Goal: Complete application form

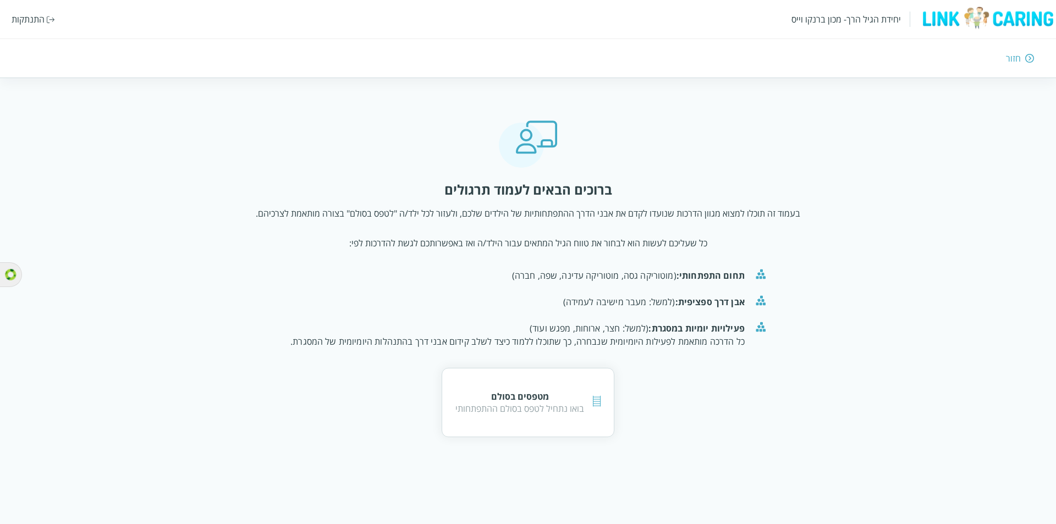
click at [37, 19] on div "התנתקות" at bounding box center [28, 19] width 33 height 12
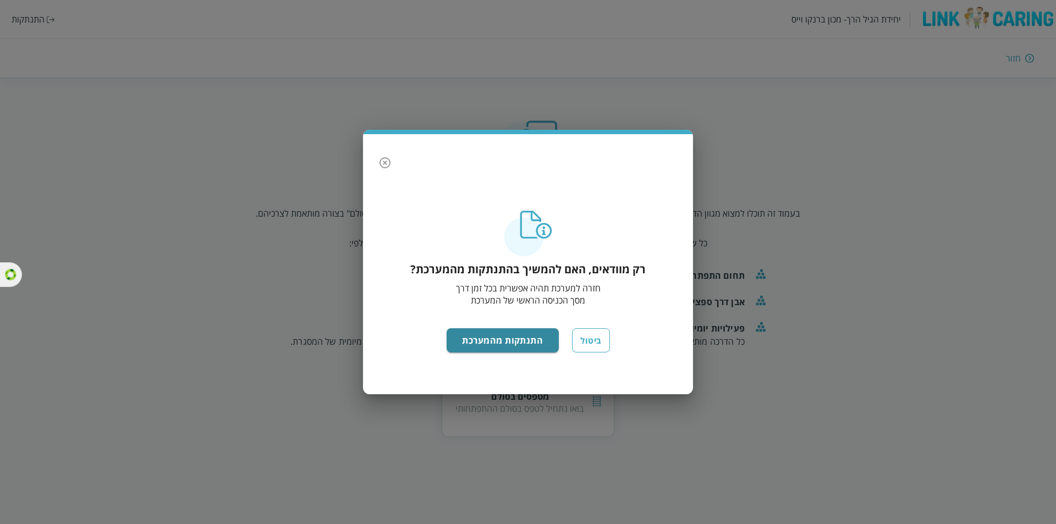
click at [540, 353] on div "רק מוודאים, האם להמשיך בהתנתקות מהמערכת? חזרה למערכת תהיה אפשרית בכל זמן דרך מס…" at bounding box center [528, 297] width 308 height 173
click at [540, 343] on button "התנתקות מהמערכת" at bounding box center [502, 340] width 113 height 24
click at [502, 335] on button "התנתקות מהמערכת" at bounding box center [502, 340] width 113 height 24
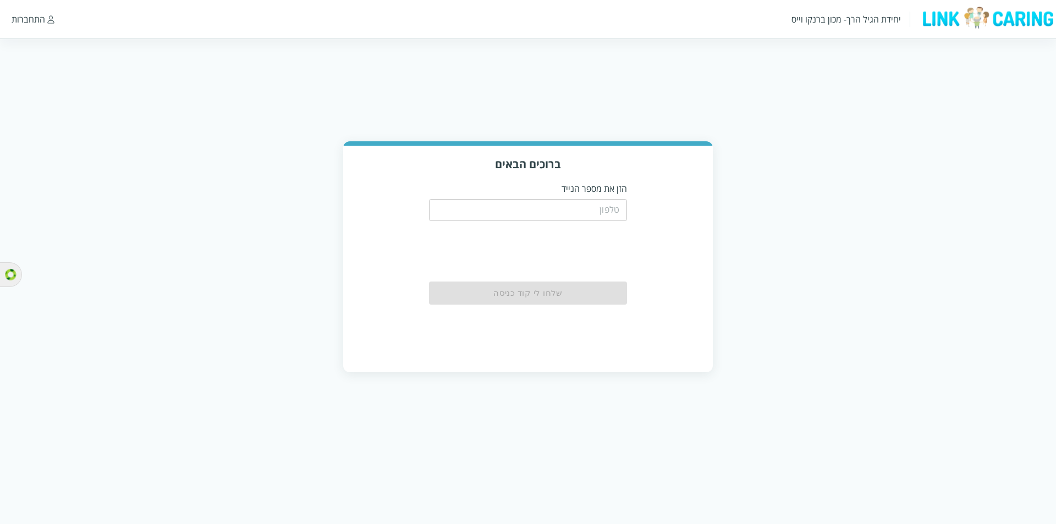
drag, startPoint x: 585, startPoint y: 209, endPoint x: 597, endPoint y: 208, distance: 11.6
click at [585, 209] on input "tel" at bounding box center [528, 210] width 198 height 22
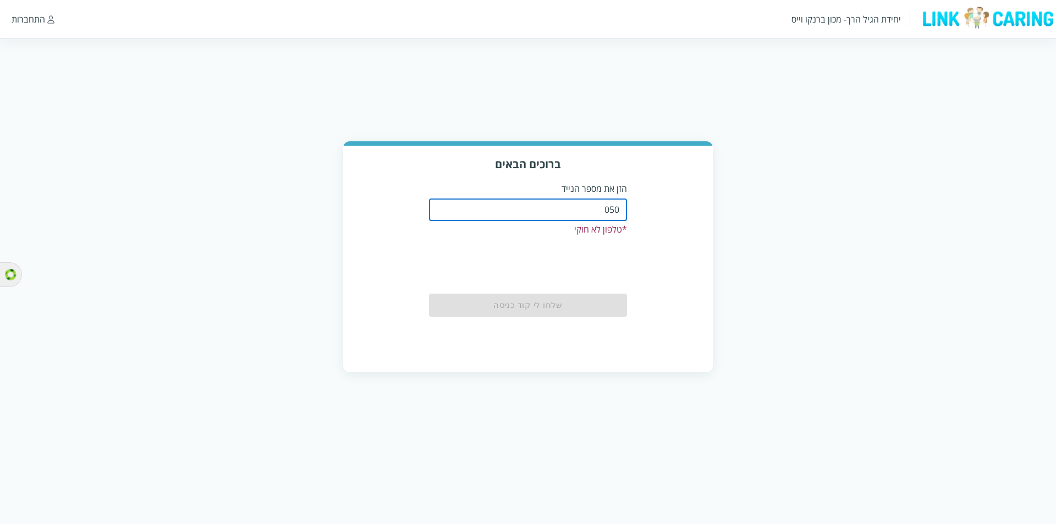
type input "0508805134"
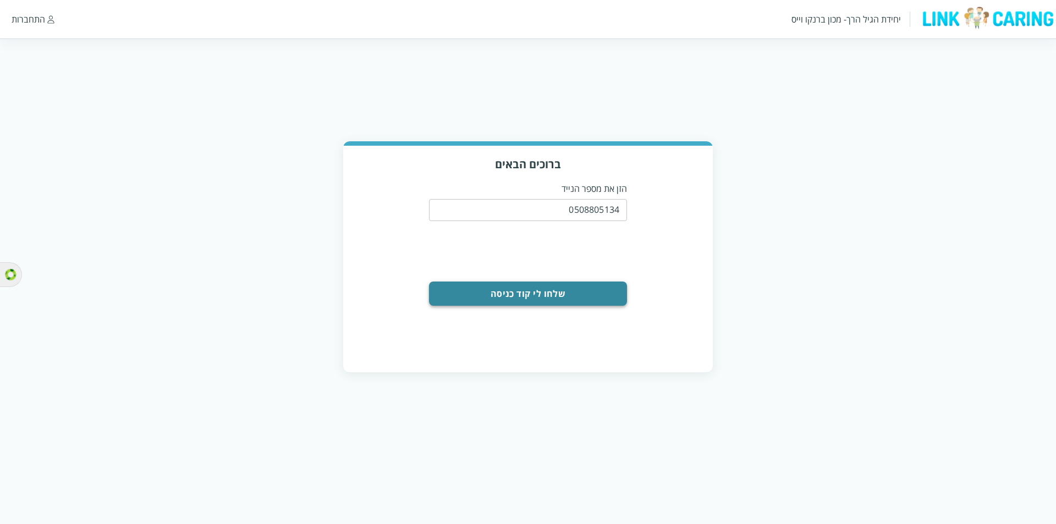
click at [533, 297] on button "שלחו לי קוד כניסה" at bounding box center [528, 293] width 198 height 24
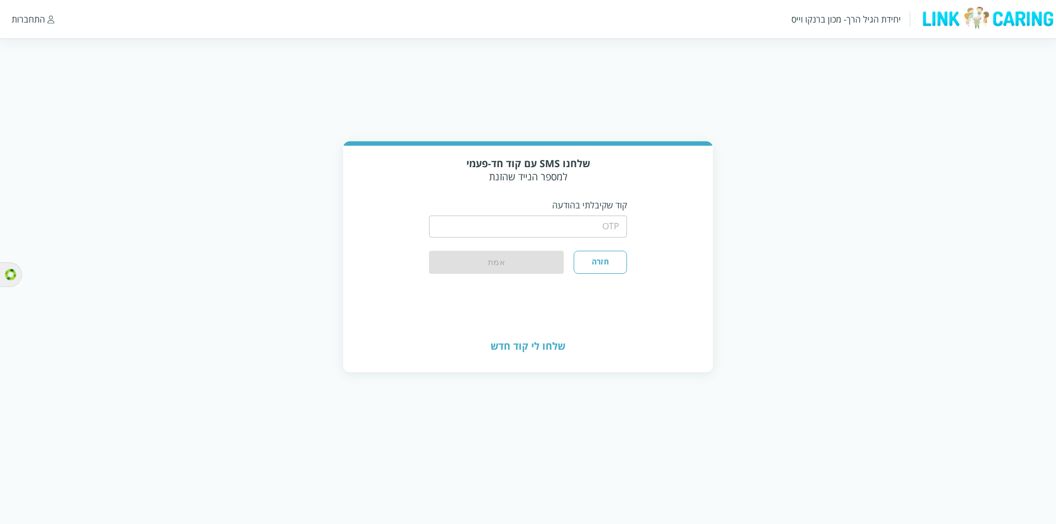
click at [510, 223] on input "string" at bounding box center [528, 227] width 198 height 22
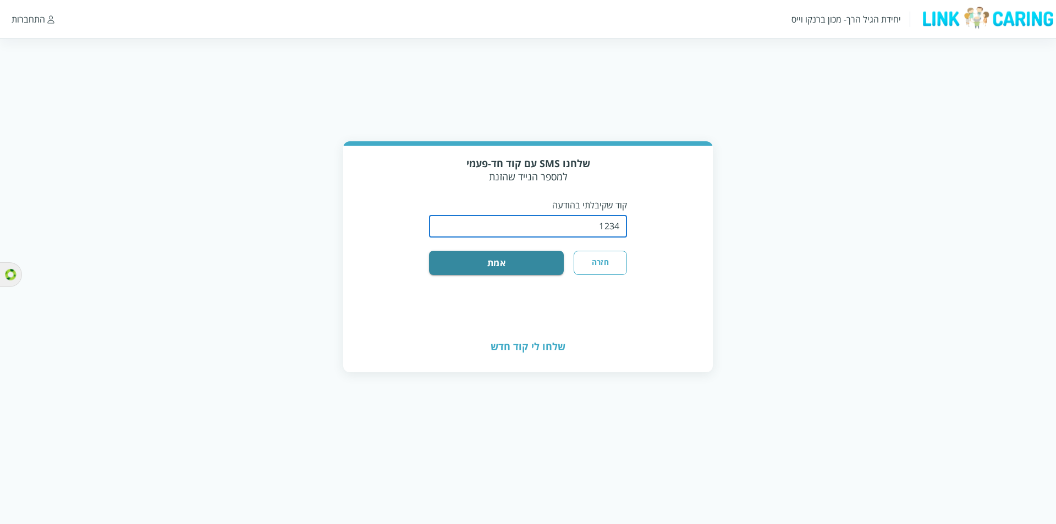
type input "1234"
click at [429, 251] on button "אמת" at bounding box center [496, 263] width 135 height 24
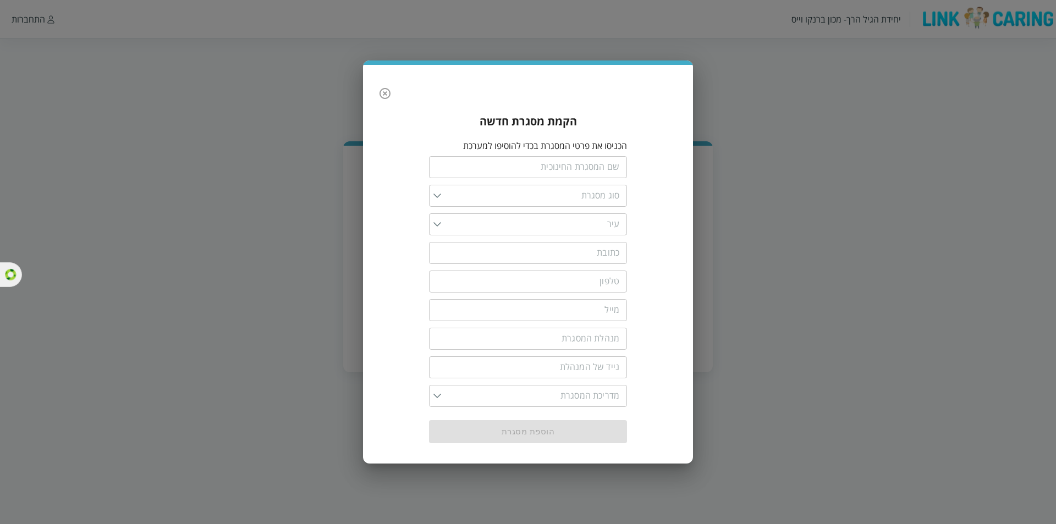
click at [576, 162] on input "text" at bounding box center [528, 167] width 198 height 22
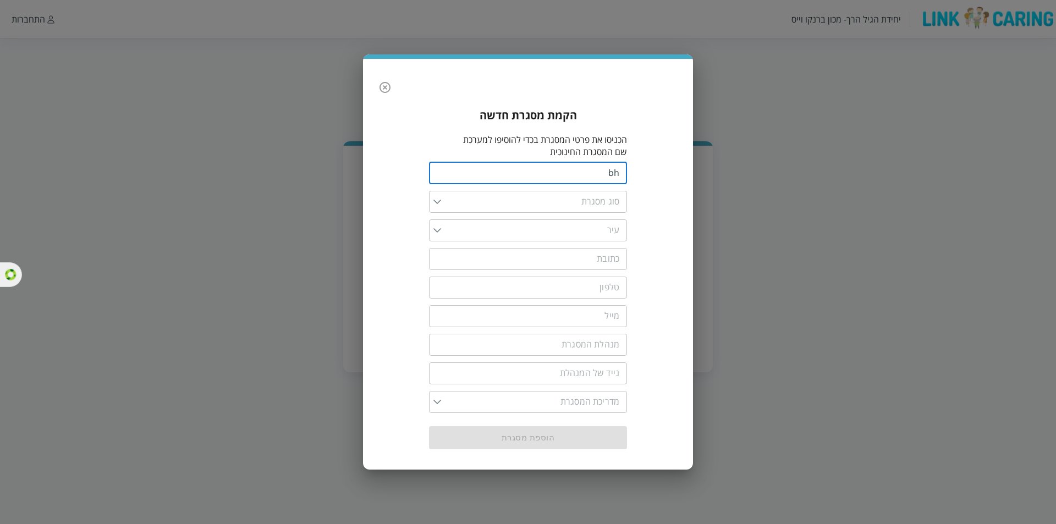
type input "b"
type input "ניסוי ניסוי"
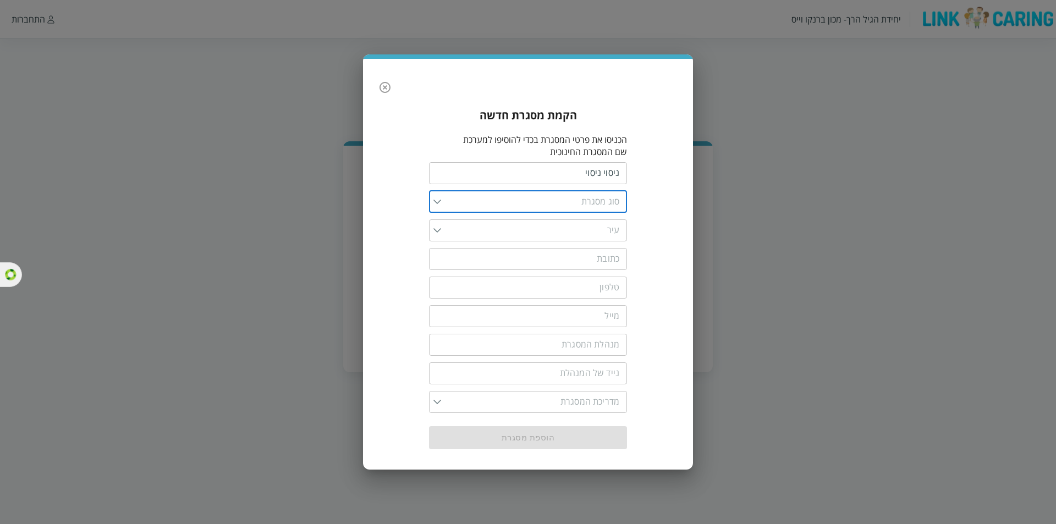
click at [486, 205] on input "list" at bounding box center [530, 202] width 178 height 22
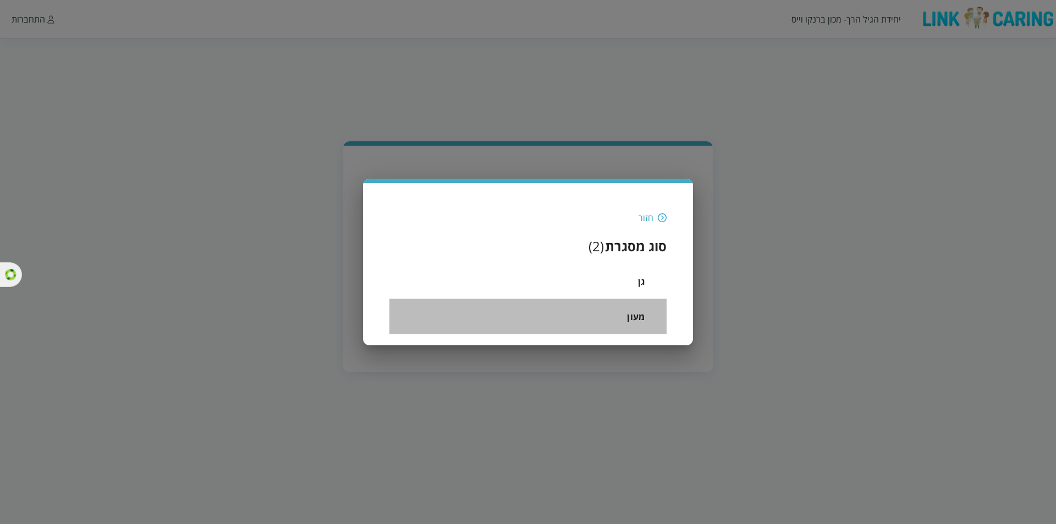
click at [625, 316] on li "מעון" at bounding box center [527, 316] width 277 height 35
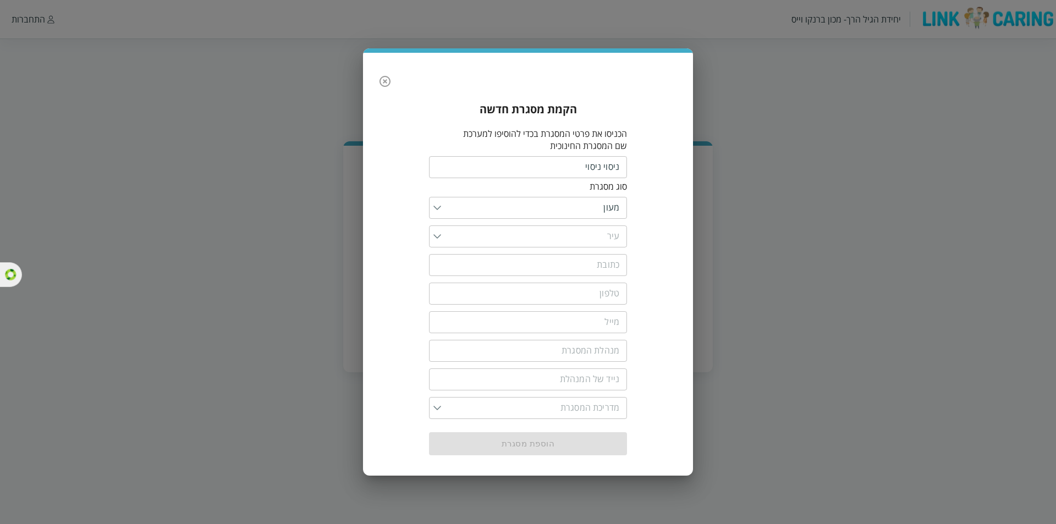
click at [588, 240] on input "list" at bounding box center [530, 236] width 178 height 22
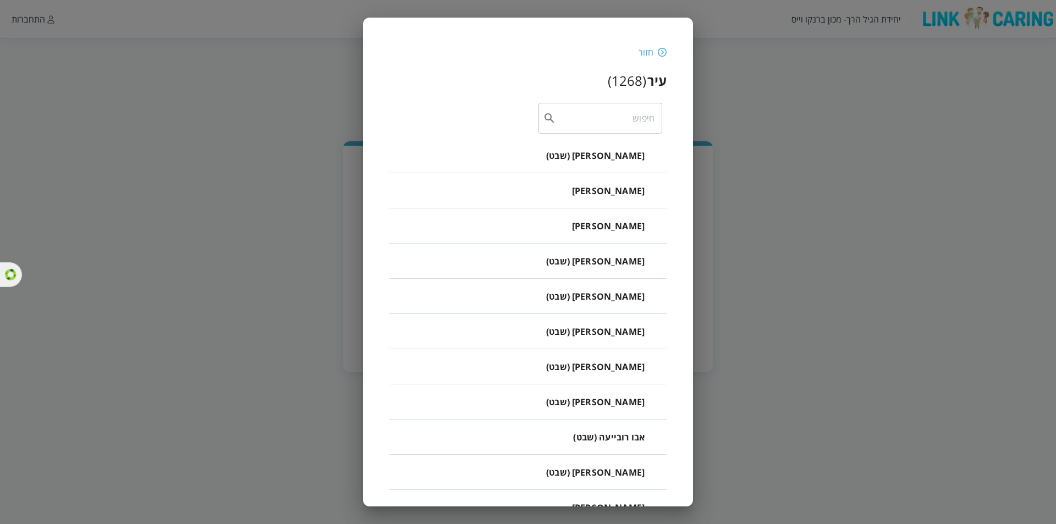
click at [630, 340] on li "אבו עמאר (שבט)" at bounding box center [527, 331] width 277 height 35
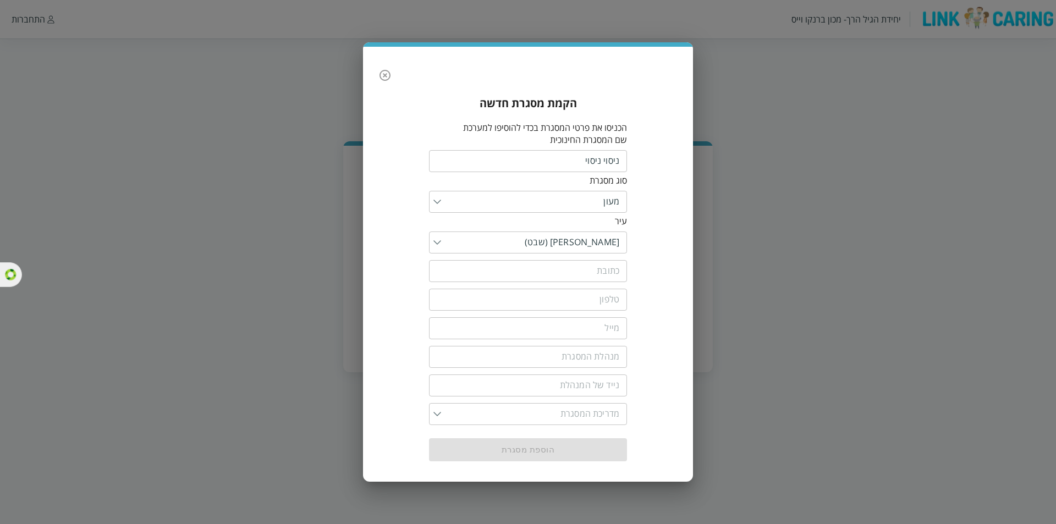
click at [518, 274] on input "text" at bounding box center [528, 271] width 198 height 22
type input "יובל 35"
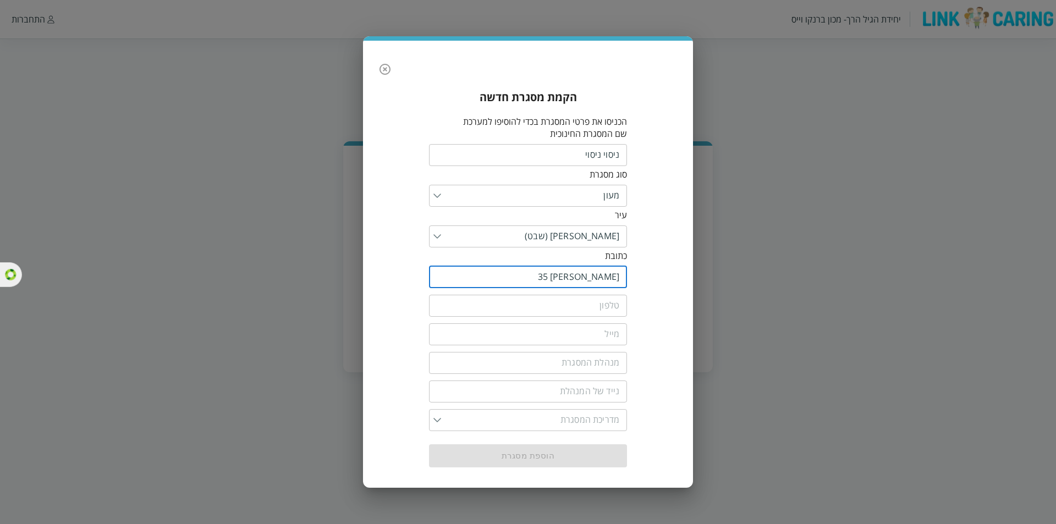
click at [573, 299] on input "tel" at bounding box center [528, 306] width 198 height 22
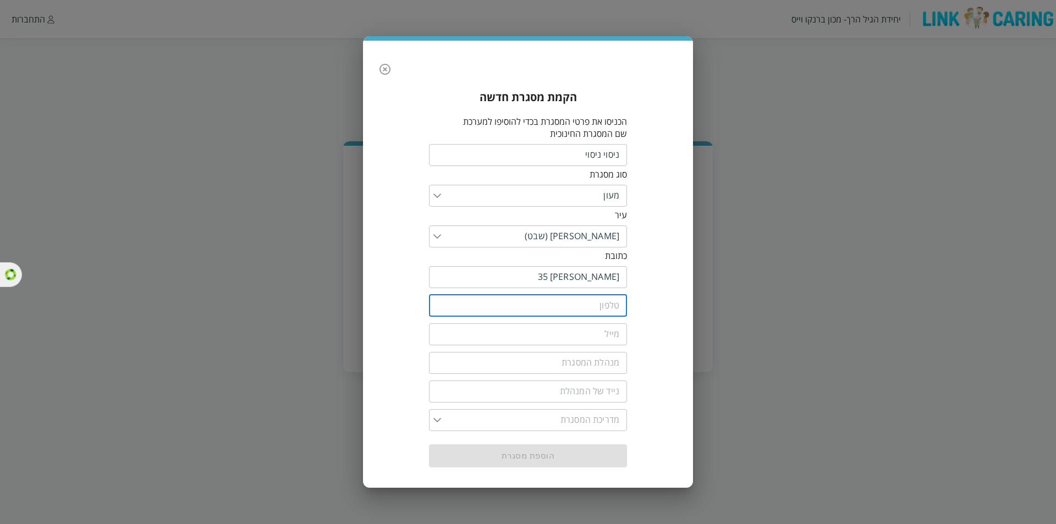
drag, startPoint x: 384, startPoint y: 69, endPoint x: 379, endPoint y: 73, distance: 5.8
click at [384, 69] on icon "button" at bounding box center [384, 69] width 13 height 13
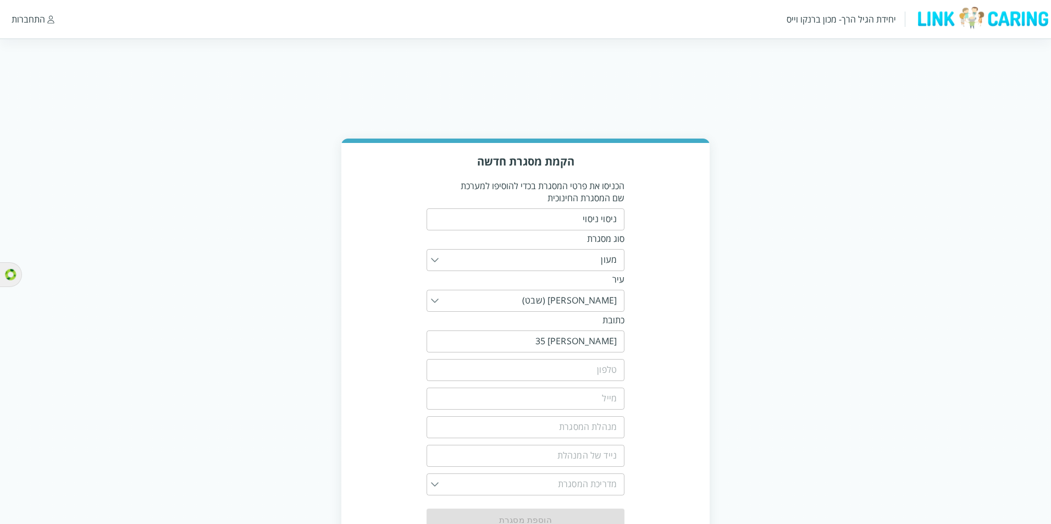
scroll to position [43, 0]
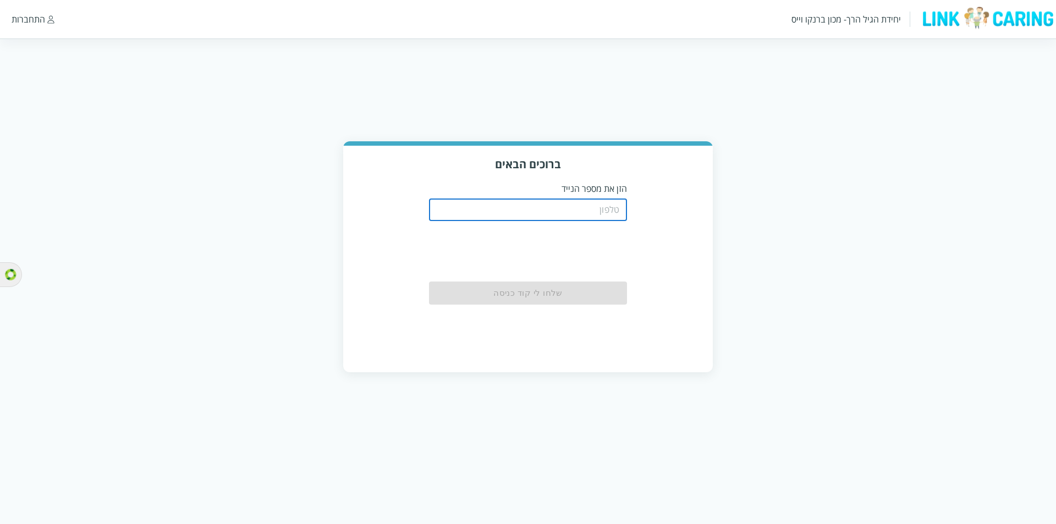
click at [578, 209] on input "tel" at bounding box center [528, 210] width 198 height 22
type input "050"
